Goal: Find specific page/section: Find specific page/section

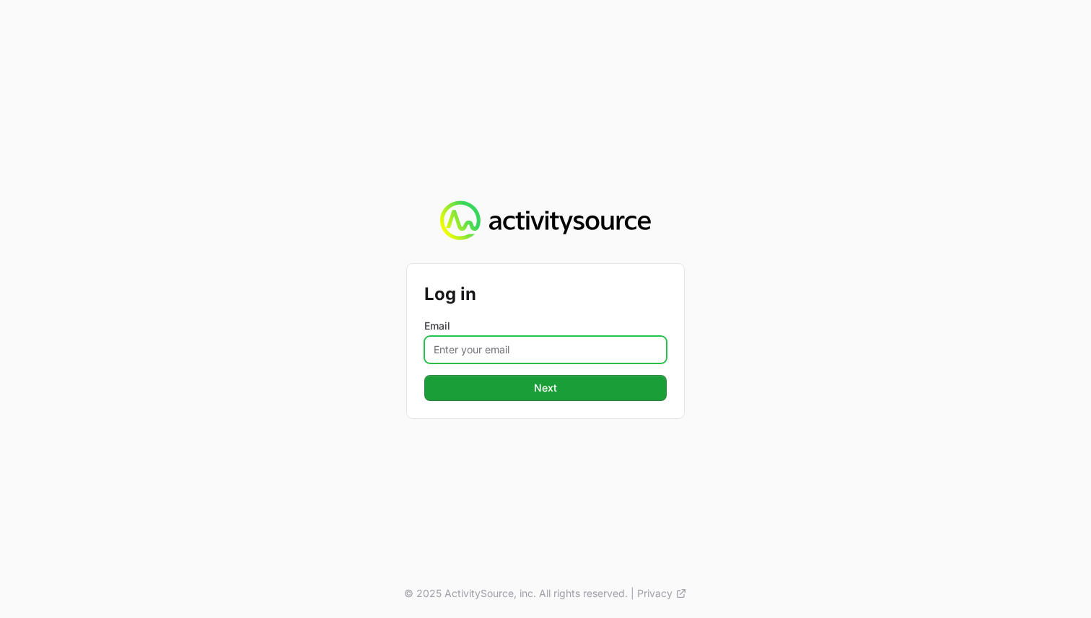
click at [455, 347] on input "Email" at bounding box center [545, 349] width 242 height 27
type input "a"
type input "[EMAIL_ADDRESS][DOMAIN_NAME]"
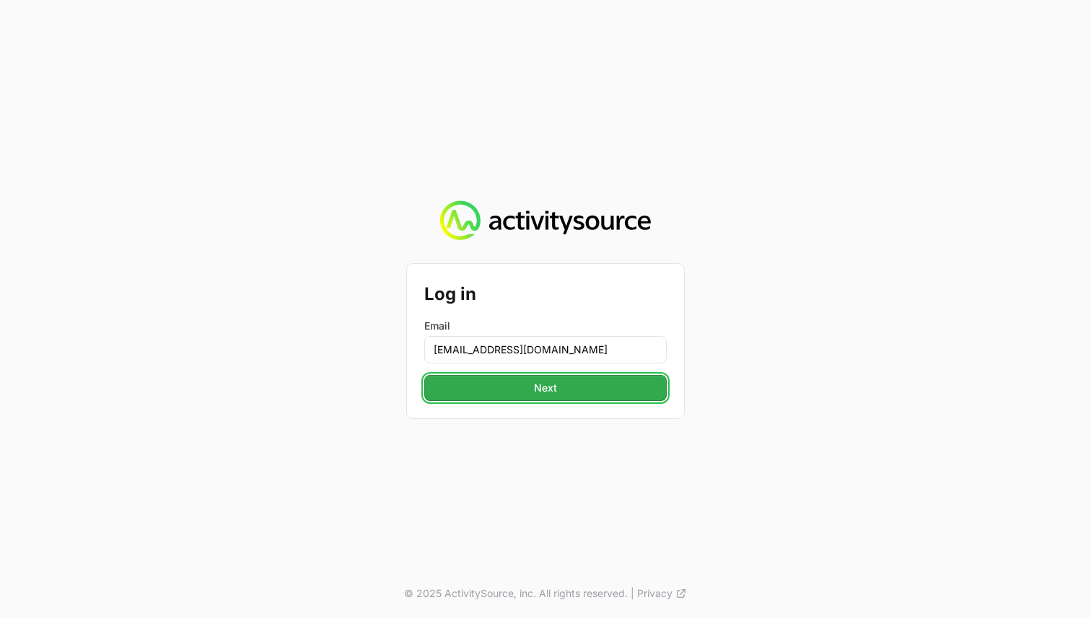
click at [471, 398] on button "Next" at bounding box center [545, 388] width 242 height 26
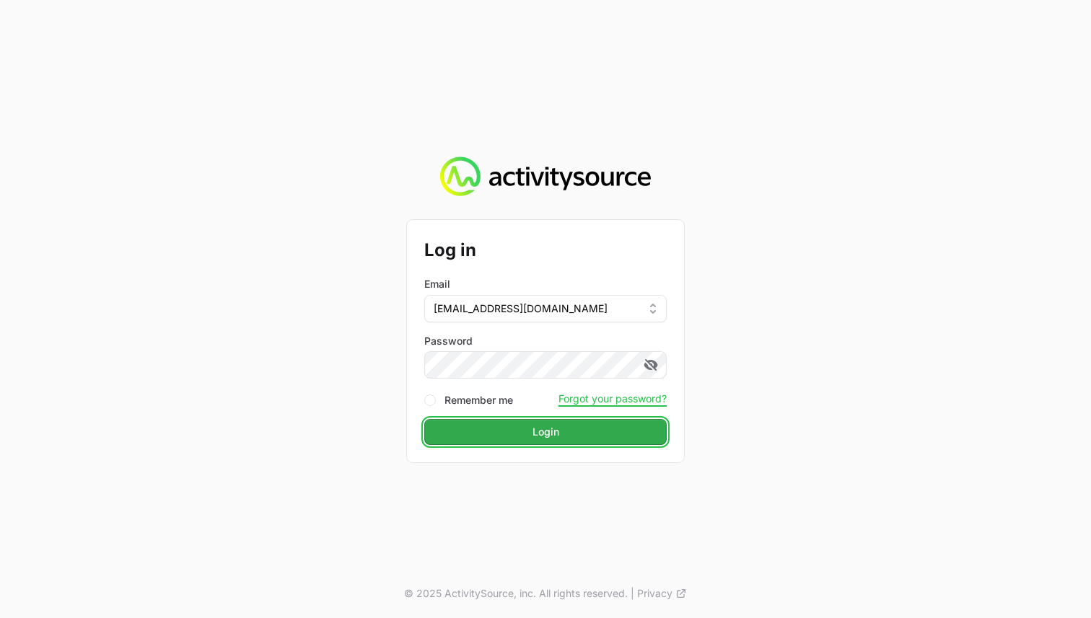
click at [464, 426] on button "Login" at bounding box center [545, 432] width 242 height 26
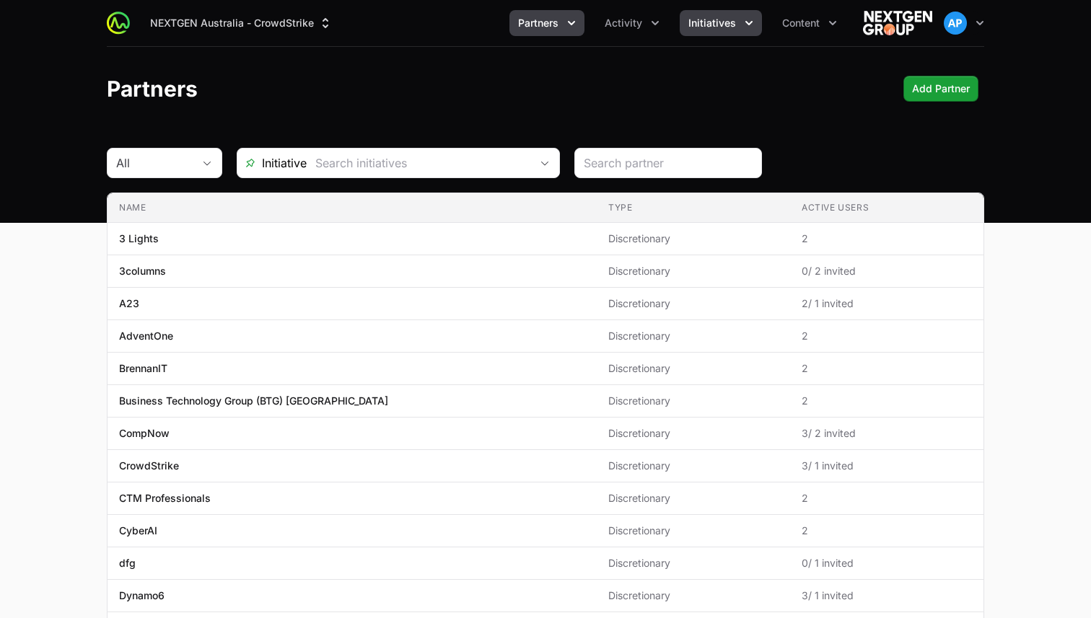
click at [746, 17] on icon "Initiatives menu" at bounding box center [749, 23] width 14 height 14
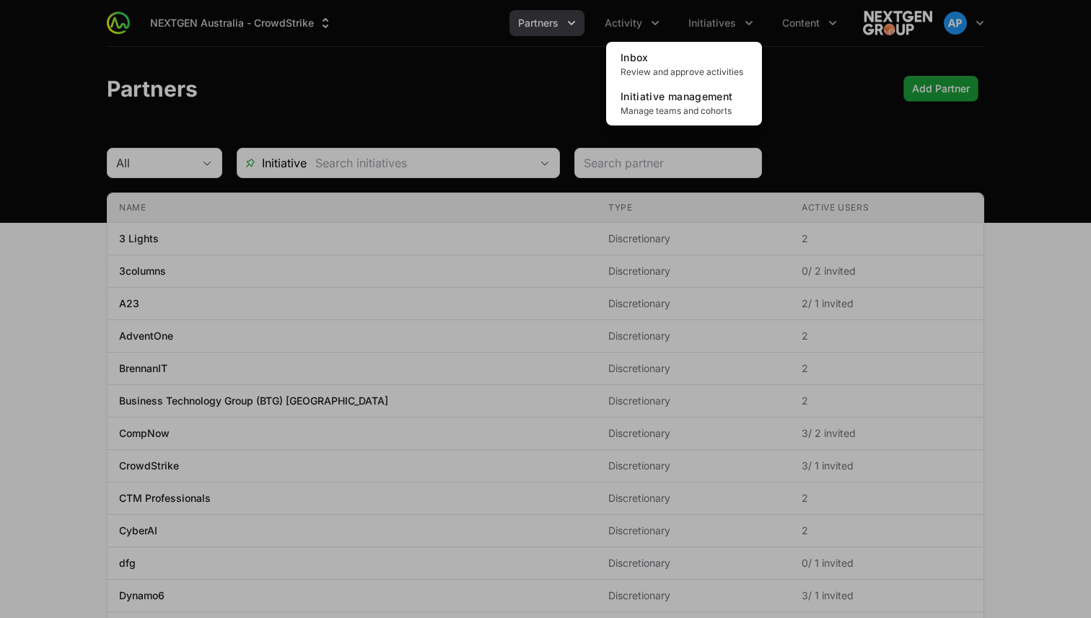
click at [791, 22] on div "Initiatives menu" at bounding box center [545, 309] width 1091 height 618
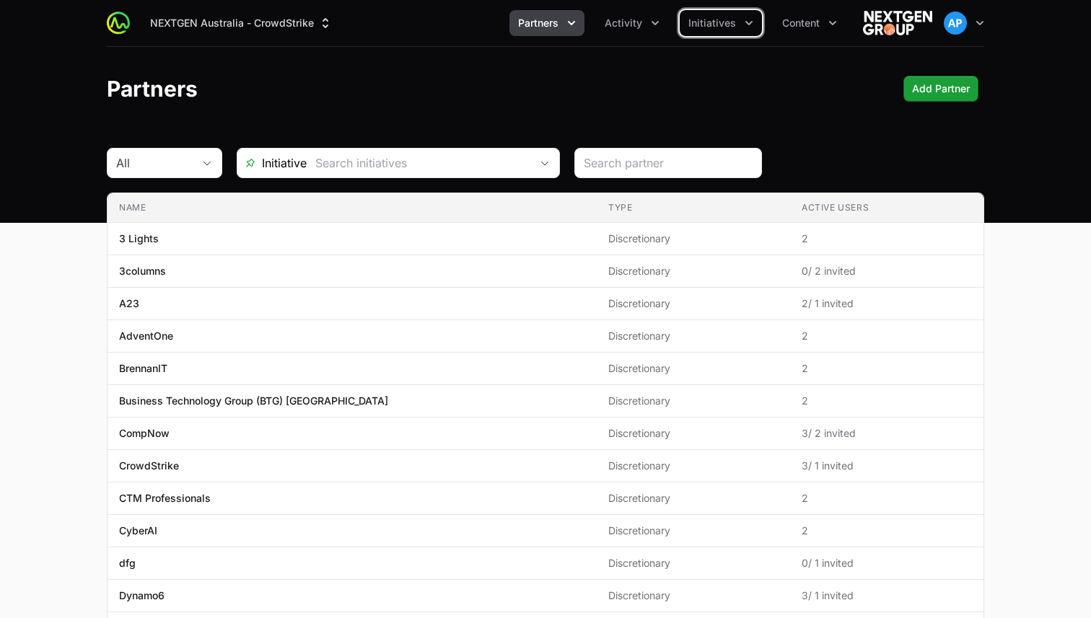
click at [791, 22] on span "Content" at bounding box center [801, 23] width 38 height 14
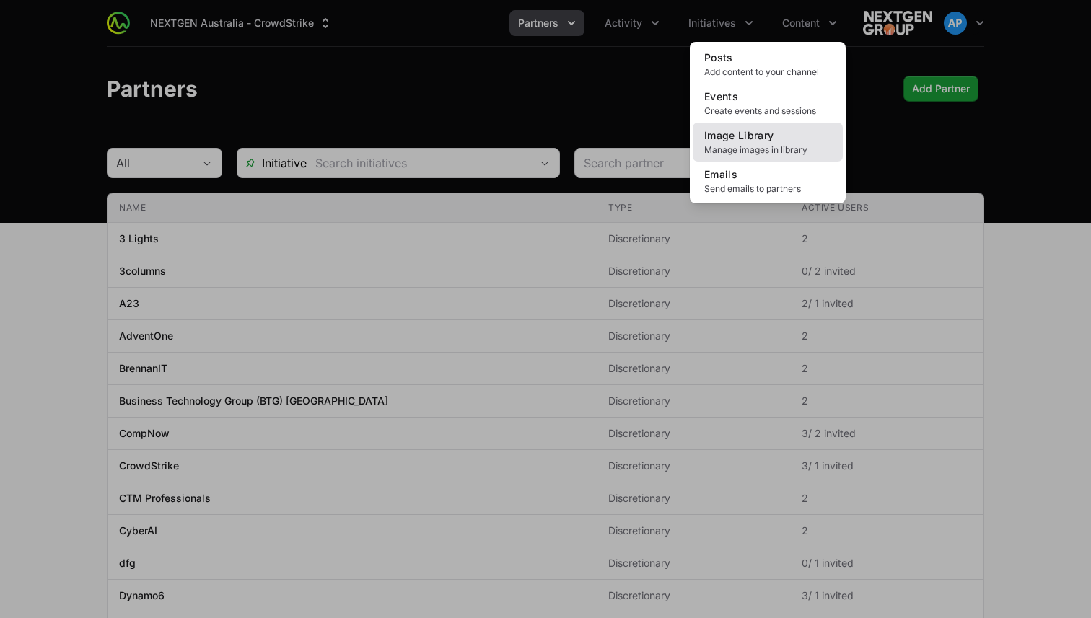
click at [765, 136] on span "Image Library" at bounding box center [739, 135] width 70 height 12
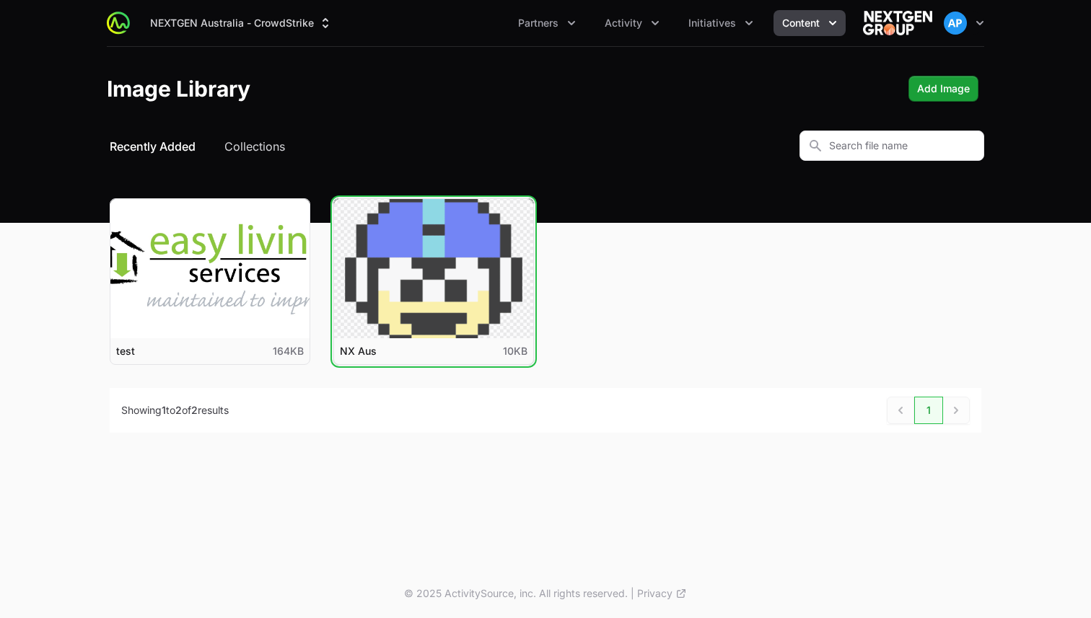
click at [482, 219] on button "View details for NX Aus" at bounding box center [433, 268] width 199 height 139
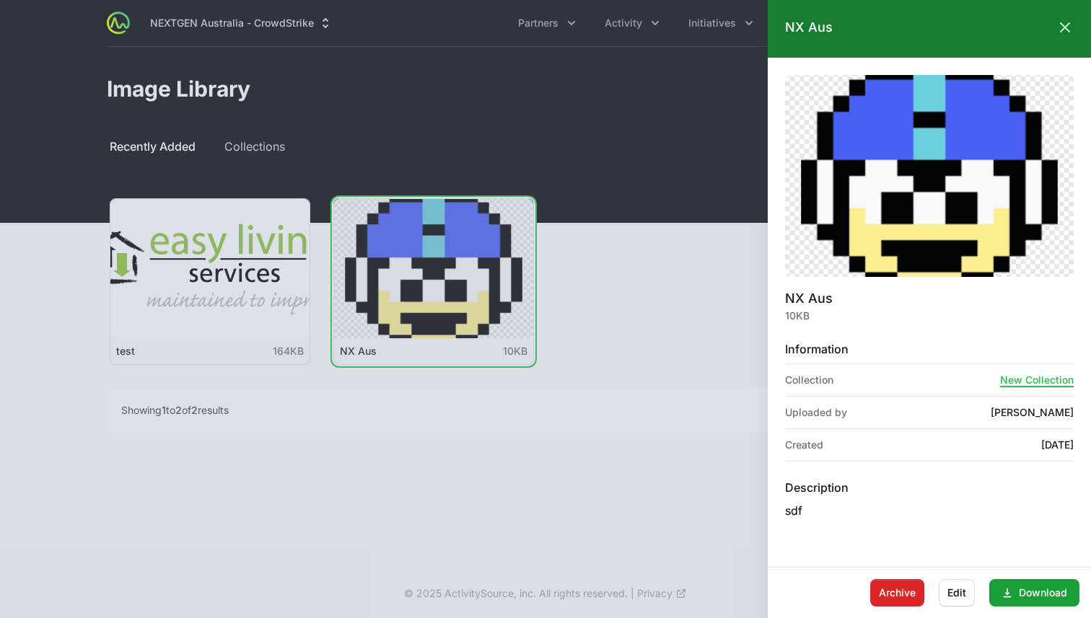
click at [607, 198] on div at bounding box center [545, 309] width 1091 height 618
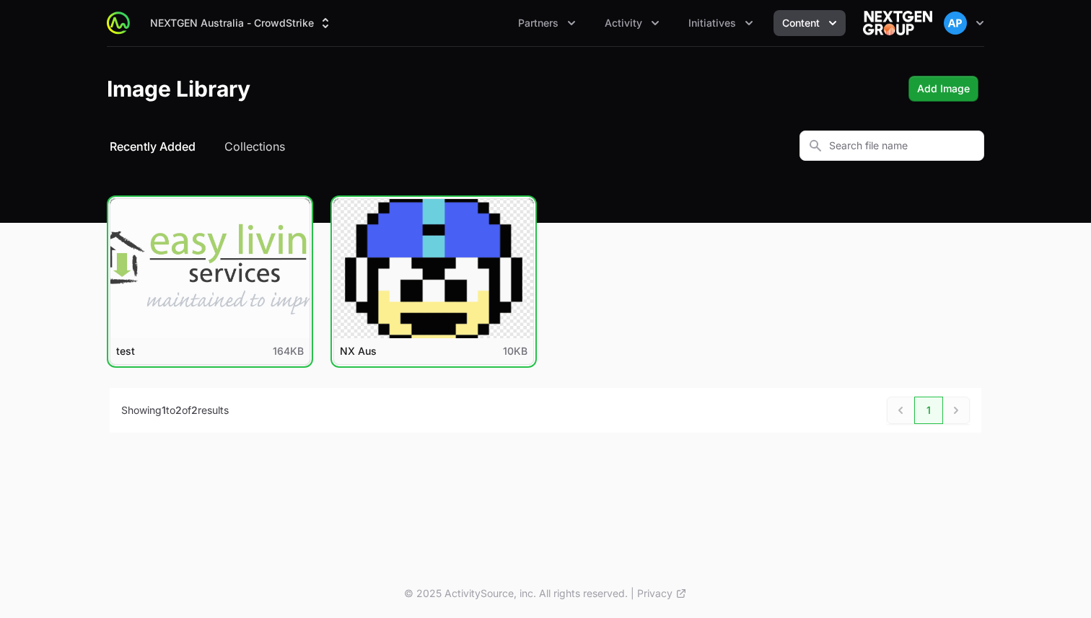
click at [251, 250] on button "View details for test" at bounding box center [209, 268] width 199 height 139
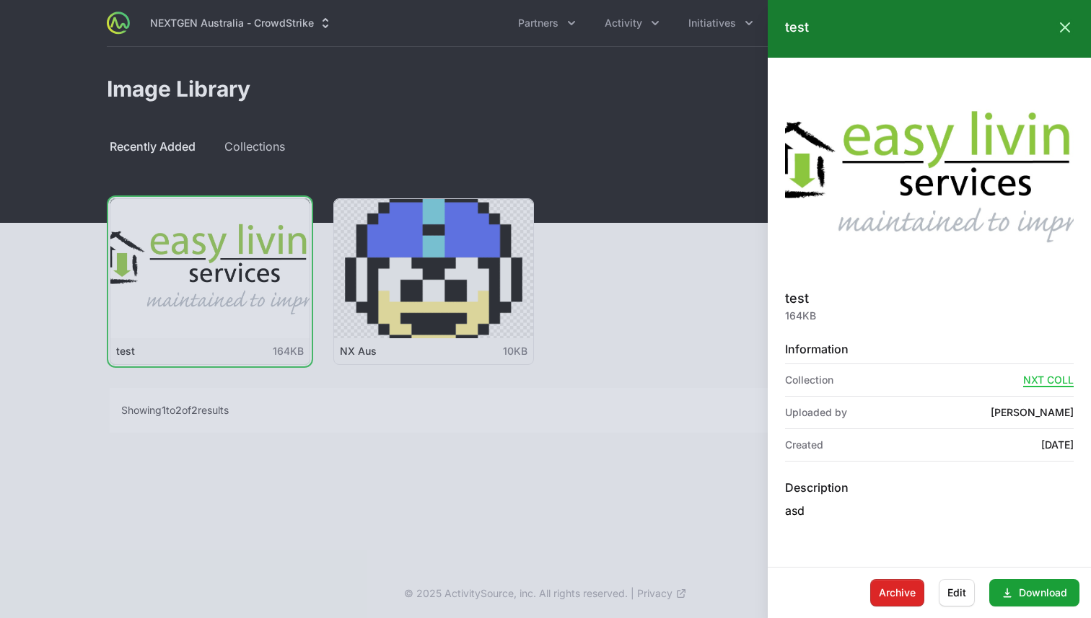
click at [658, 280] on div at bounding box center [545, 309] width 1091 height 618
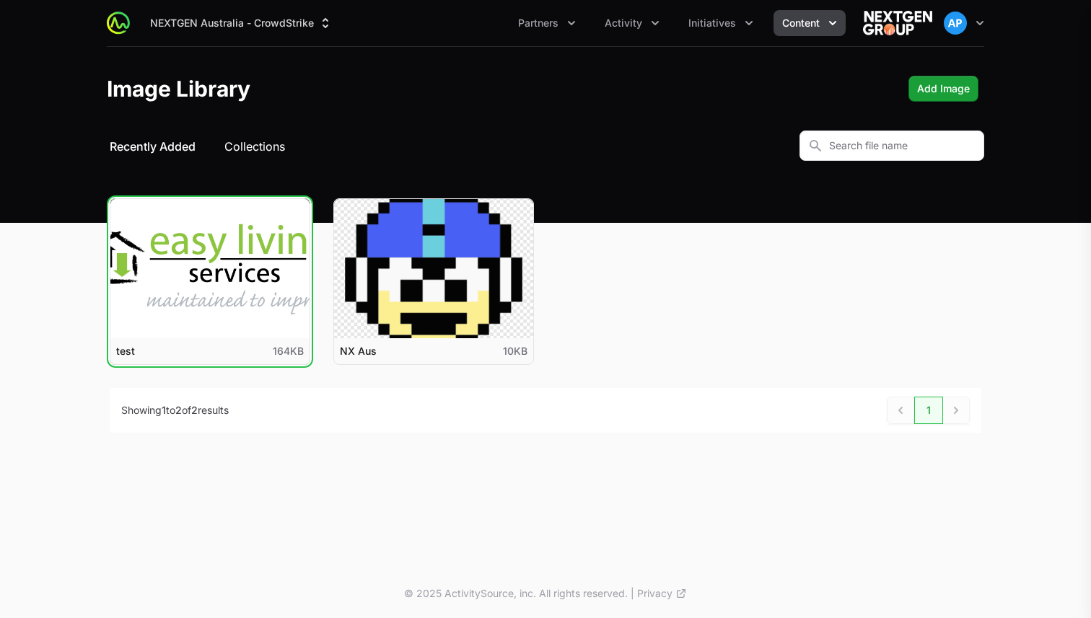
click at [247, 144] on button "Collections" at bounding box center [254, 146] width 61 height 17
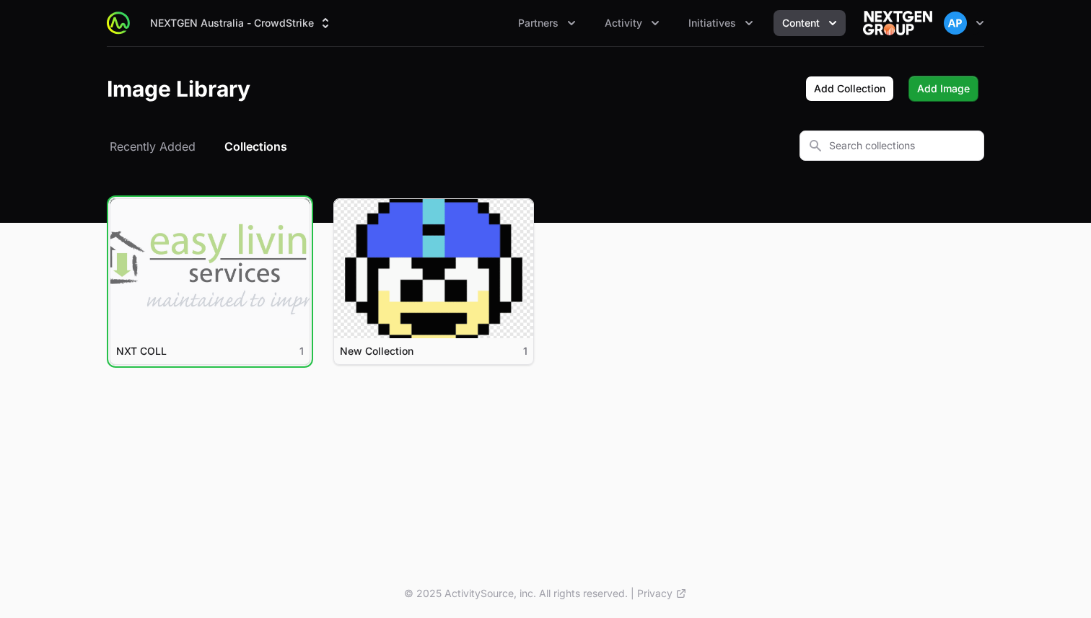
click at [216, 299] on link "View details for NXT COLL" at bounding box center [209, 268] width 199 height 139
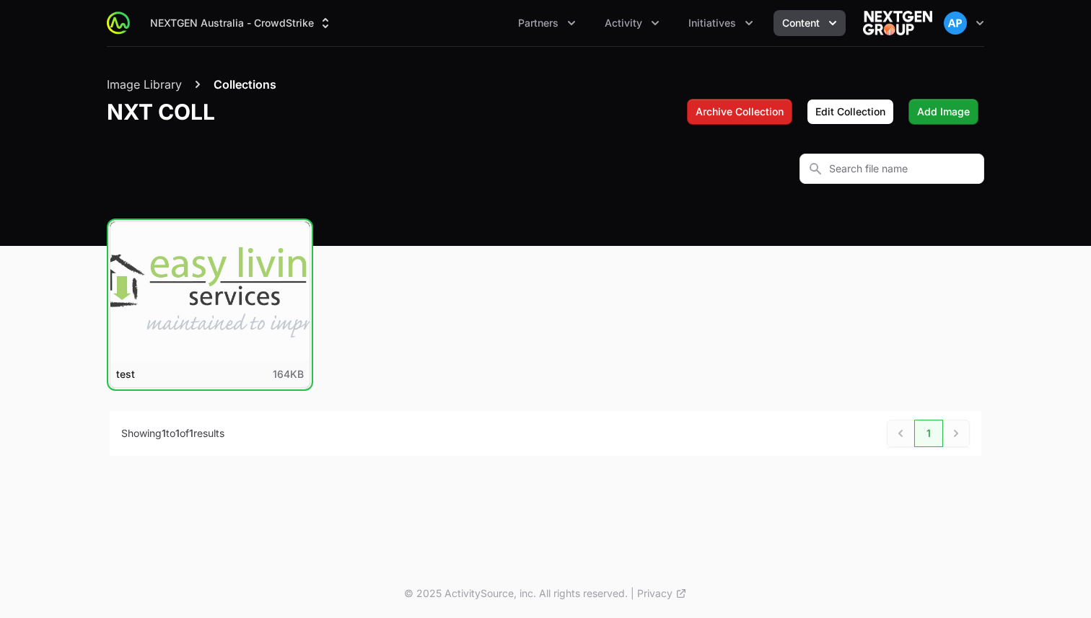
click at [245, 295] on button "View details for test" at bounding box center [209, 291] width 199 height 139
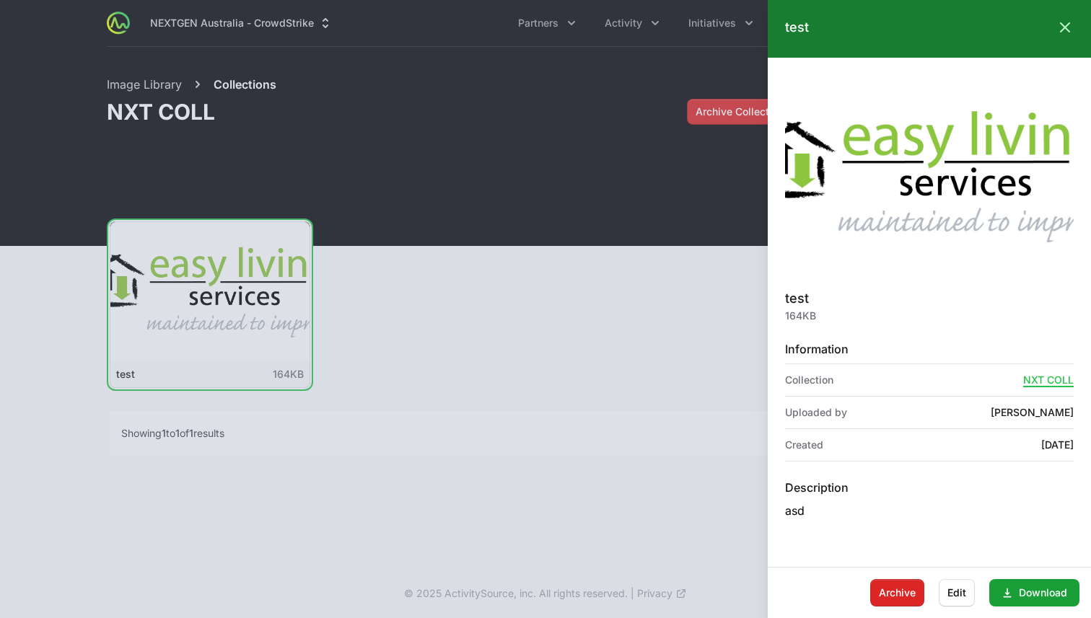
click at [444, 323] on div at bounding box center [545, 309] width 1091 height 618
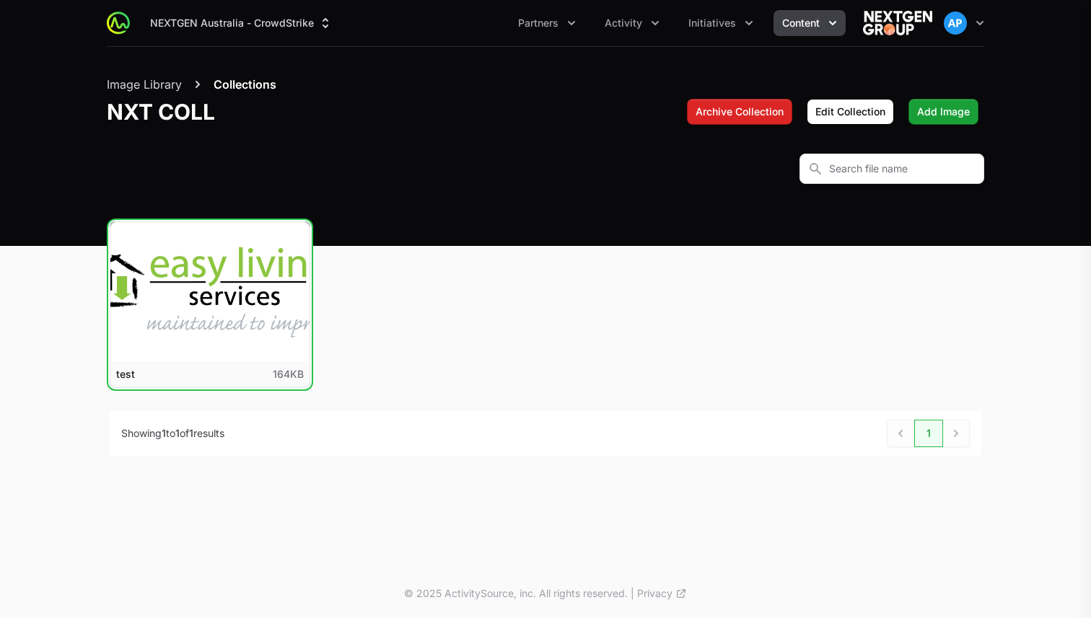
click at [232, 279] on button "View details for test" at bounding box center [209, 291] width 199 height 139
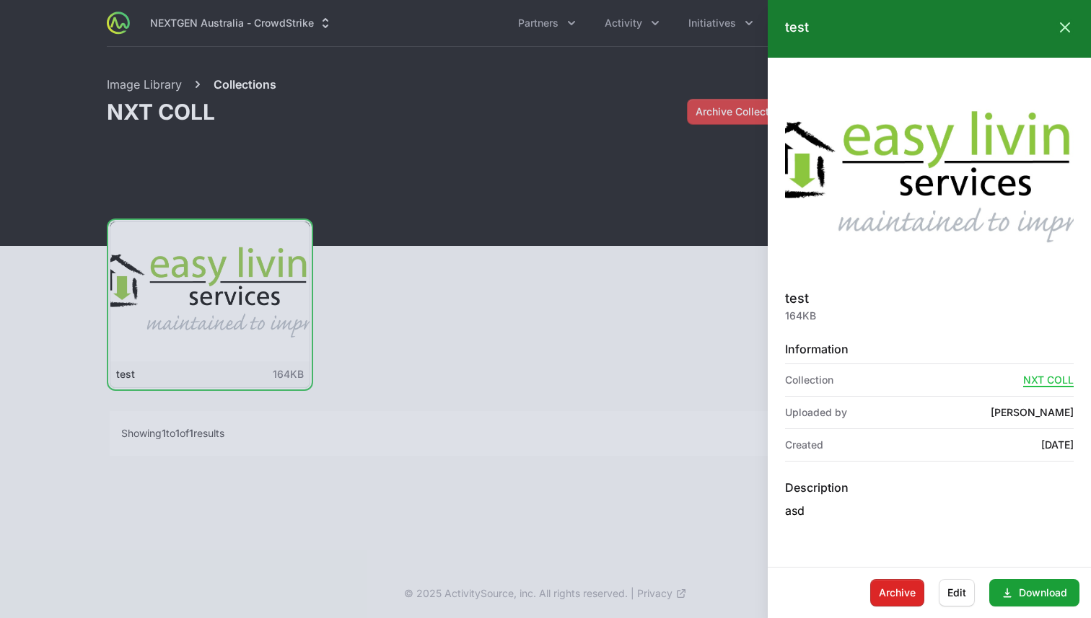
click at [579, 483] on div at bounding box center [545, 309] width 1091 height 618
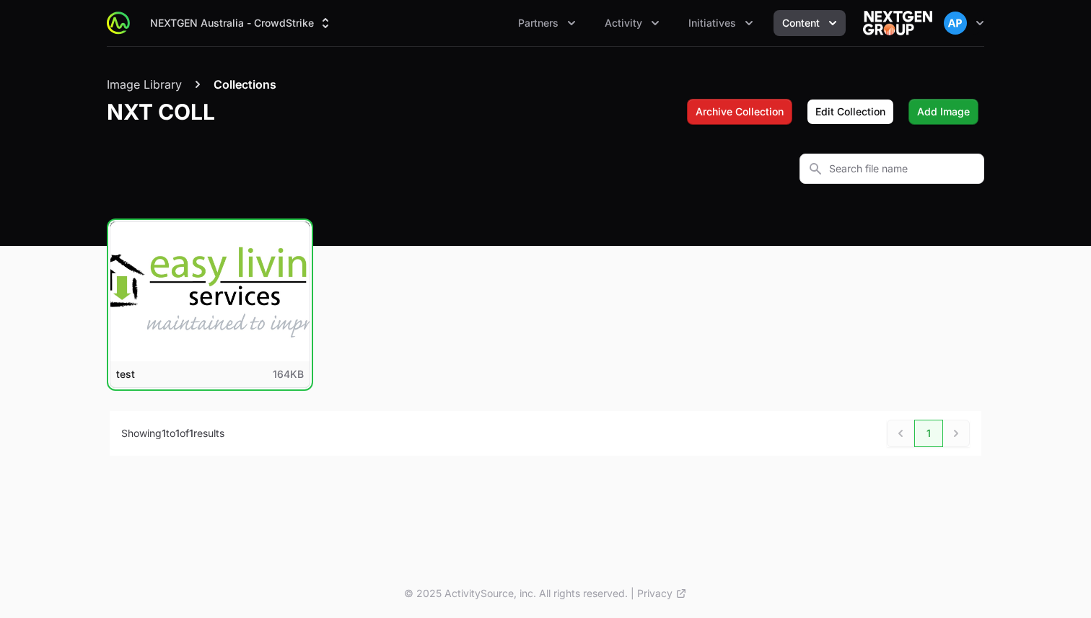
click at [144, 94] on div "Image Library Collections NXT COLL" at bounding box center [192, 100] width 170 height 49
click at [144, 83] on button "Image Library" at bounding box center [144, 84] width 75 height 17
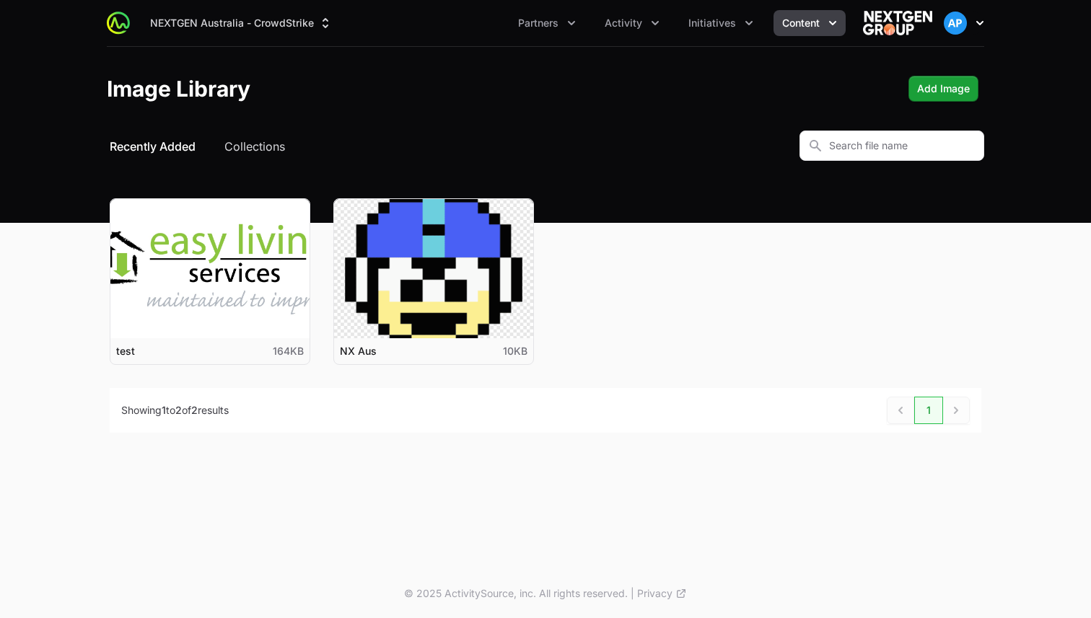
click at [961, 26] on img "button" at bounding box center [954, 23] width 23 height 23
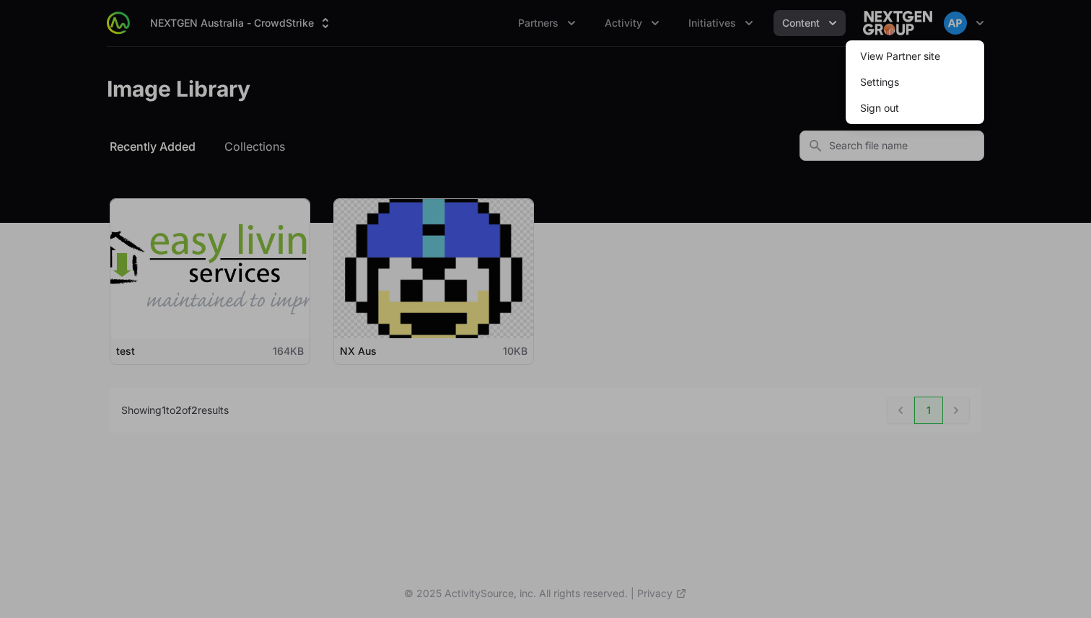
click at [578, 126] on div at bounding box center [545, 309] width 1091 height 618
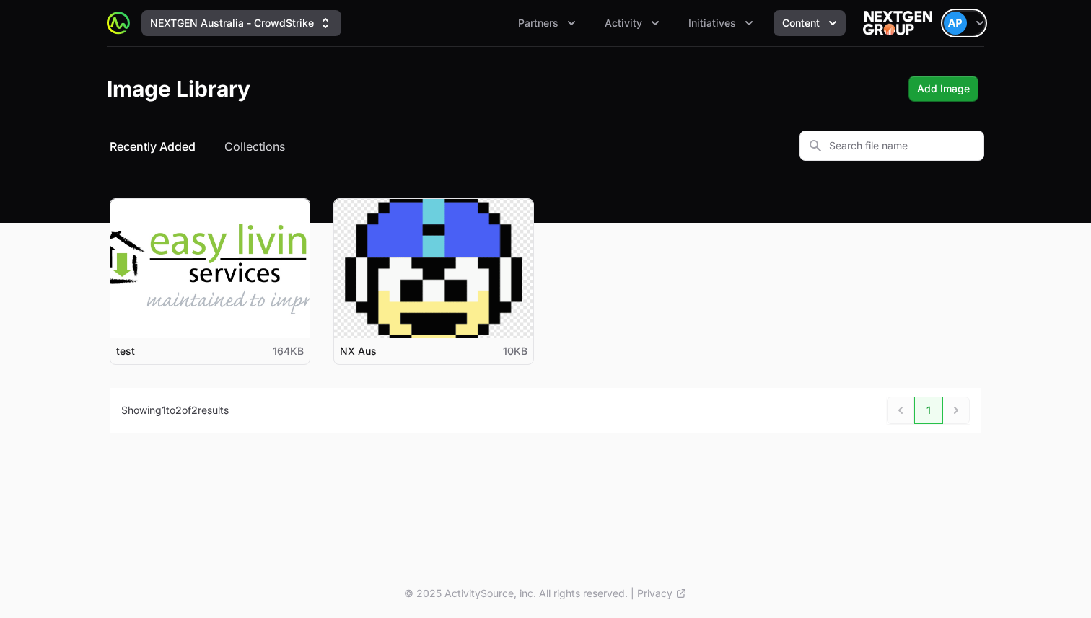
click at [271, 25] on button "NEXTGEN Australia - CrowdStrike" at bounding box center [241, 23] width 200 height 26
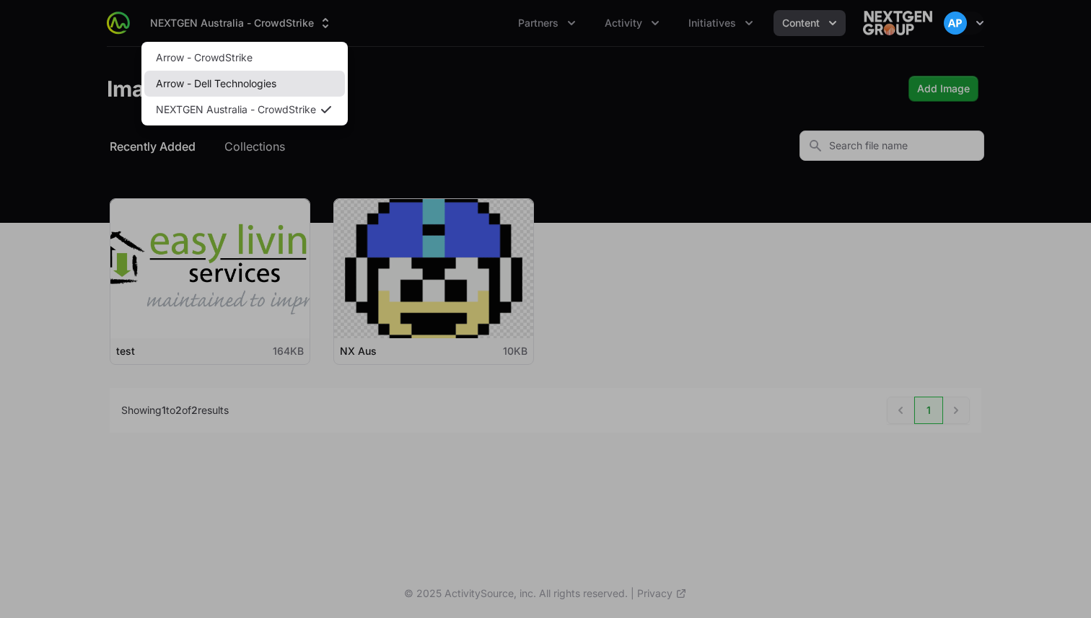
click at [263, 76] on link "Arrow - Dell Technologies" at bounding box center [244, 84] width 201 height 26
